Goal: Find specific page/section: Find specific page/section

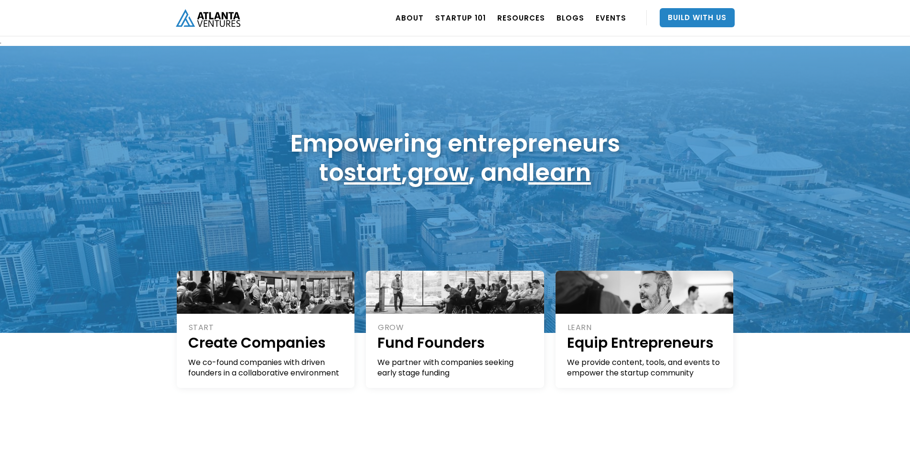
click at [200, 14] on img "home" at bounding box center [208, 18] width 65 height 18
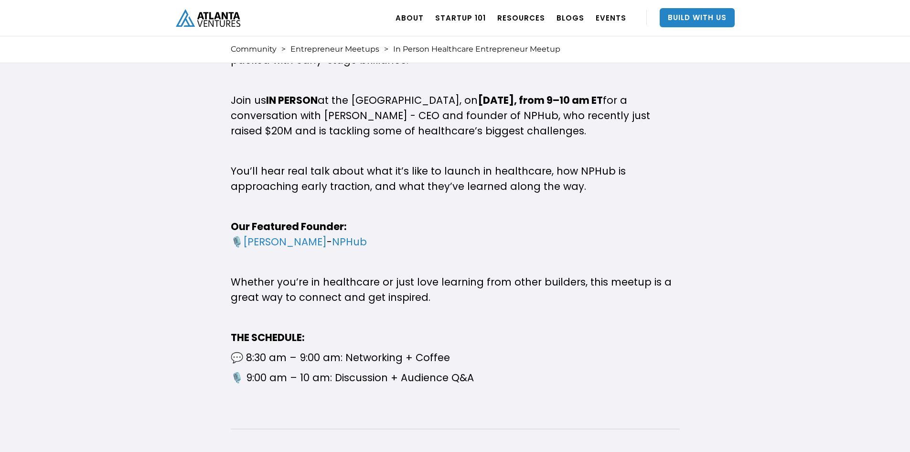
scroll to position [382, 0]
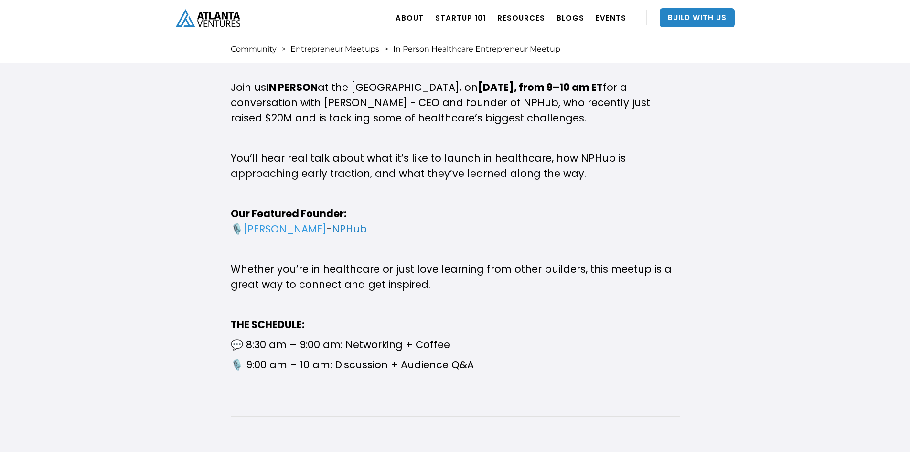
click at [296, 227] on link "Krish Chopra" at bounding box center [285, 229] width 84 height 14
